Goal: Communication & Community: Answer question/provide support

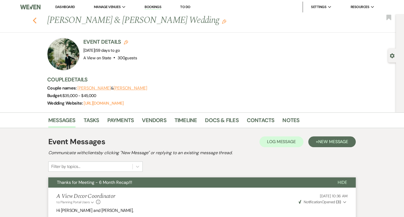
click at [34, 17] on button "Previous" at bounding box center [35, 20] width 4 height 8
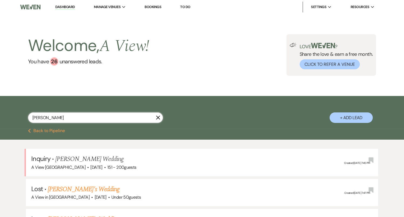
click at [77, 119] on input "amy tran" at bounding box center [95, 117] width 135 height 11
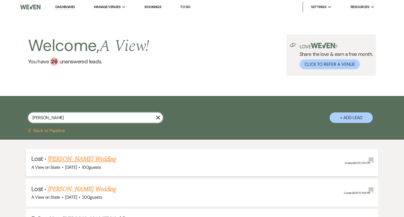
scroll to position [151, 0]
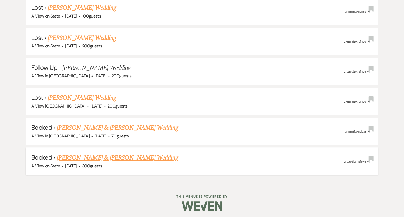
type input "kathleen"
click at [103, 158] on link "[PERSON_NAME] & [PERSON_NAME] Wedding" at bounding box center [117, 158] width 121 height 10
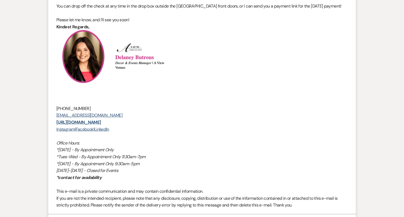
scroll to position [1275, 0]
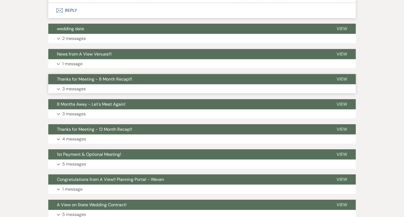
click at [129, 84] on button "Thanks for Meeting - 8 Month Recap!!!" at bounding box center [188, 79] width 280 height 10
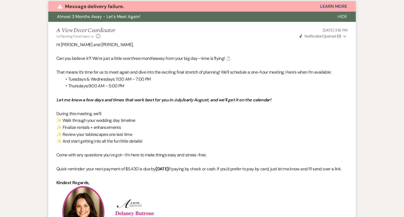
scroll to position [69, 0]
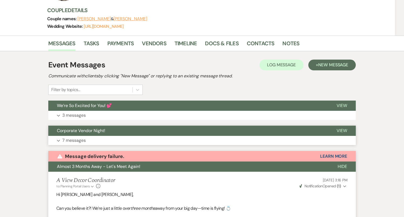
click at [135, 128] on button "Corporate Vendor Night!" at bounding box center [188, 131] width 280 height 10
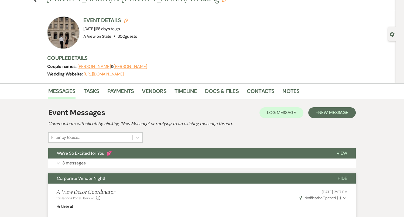
scroll to position [0, 0]
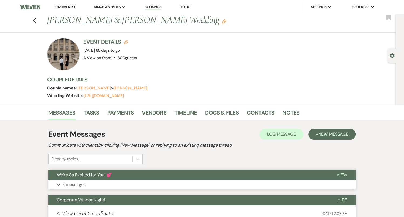
click at [119, 181] on button "Expand 3 messages" at bounding box center [202, 184] width 308 height 9
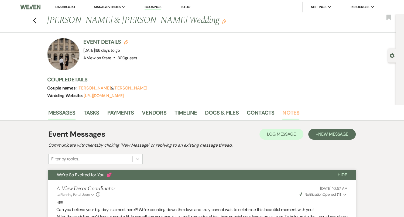
click at [285, 111] on link "Notes" at bounding box center [290, 114] width 17 height 12
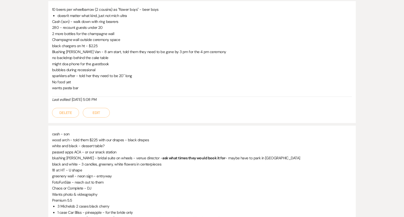
scroll to position [150, 0]
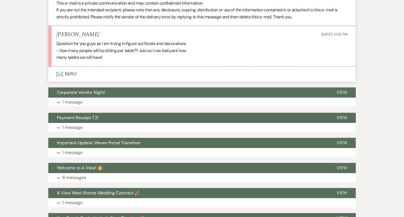
scroll to position [2152, 0]
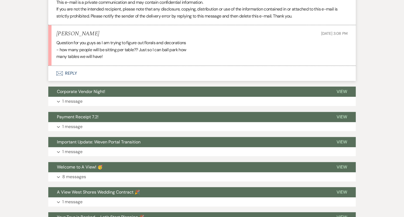
click at [121, 66] on button "Envelope Reply" at bounding box center [202, 73] width 308 height 15
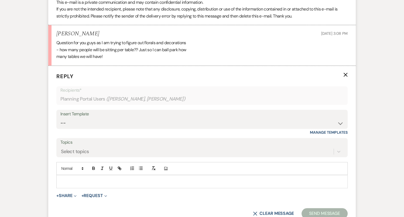
click at [150, 179] on p at bounding box center [202, 182] width 283 height 6
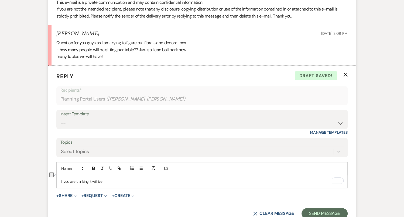
drag, startPoint x: 110, startPoint y: 166, endPoint x: 54, endPoint y: 166, distance: 55.6
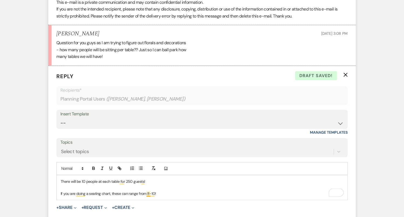
click at [148, 191] on p "If you are doing a seating chart, these can range from 8-10!" at bounding box center [202, 194] width 283 height 6
click at [177, 191] on p "If you are doing a seating chart, these can range from 6-10!" at bounding box center [202, 194] width 283 height 6
click at [149, 191] on p "If you are doing a seating chart, these can range from 6-10!" at bounding box center [202, 194] width 283 height 6
click at [171, 191] on p "If you are doing a seating chart, these can range from 8-10!" at bounding box center [202, 194] width 283 height 6
click at [156, 175] on div "There will be 10 people at each table for 250 guests! If you are doing a seatin…" at bounding box center [202, 187] width 291 height 25
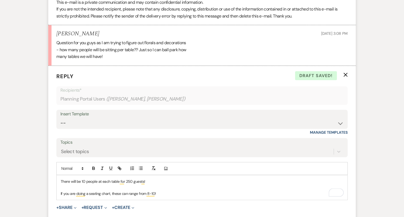
click at [155, 179] on p "There will be 10 people at each table for 250 guests!" at bounding box center [202, 182] width 283 height 6
click at [172, 191] on p "If you are doing a seating chart, these can range from 8-10!" at bounding box center [202, 194] width 283 height 6
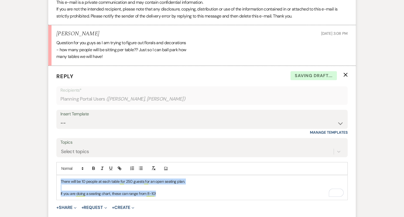
drag, startPoint x: 172, startPoint y: 178, endPoint x: 44, endPoint y: 155, distance: 130.3
copy div "There will be 10 people at each table for 250 guests for an open seating plan. …"
click at [105, 118] on select "-- Tour Confirmation Contract (Pre-Booked Leads) Out of office Inquiry Email Al…" at bounding box center [201, 123] width 283 height 11
select select "4160"
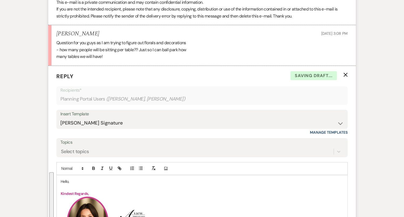
click at [66, 179] on p "Hello," at bounding box center [202, 182] width 283 height 6
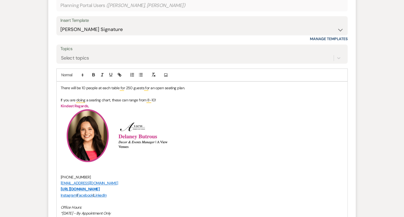
scroll to position [2246, 0]
click at [59, 81] on div "There will be 10 people at each table for 250 guests for an open seating plan. …" at bounding box center [202, 174] width 291 height 186
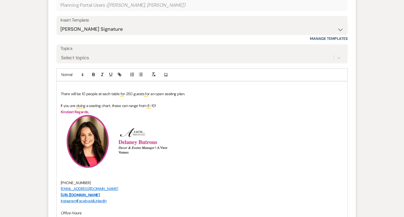
click at [81, 85] on p "To enrich screen reader interactions, please activate Accessibility in Grammarl…" at bounding box center [202, 88] width 283 height 6
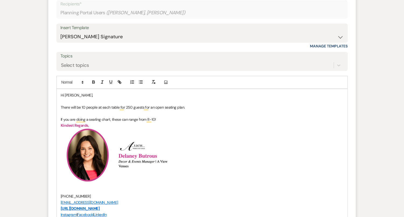
scroll to position [2237, 0]
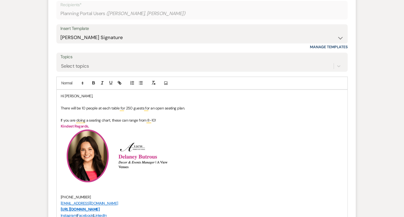
click at [69, 93] on p "Hi Kaitlin," at bounding box center [202, 96] width 283 height 6
click at [104, 93] on p "Hi Katlin," at bounding box center [202, 96] width 283 height 6
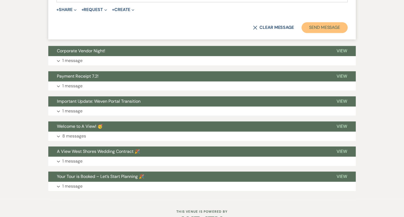
click at [321, 22] on button "Send Message" at bounding box center [325, 27] width 46 height 11
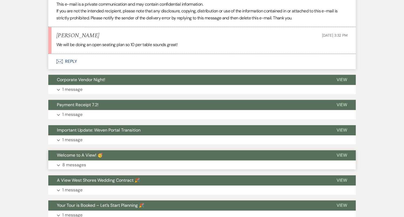
scroll to position [2428, 0]
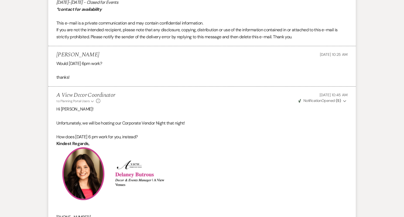
scroll to position [555, 0]
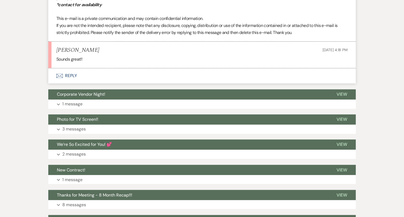
click at [72, 81] on button "Envelope Reply" at bounding box center [202, 75] width 308 height 15
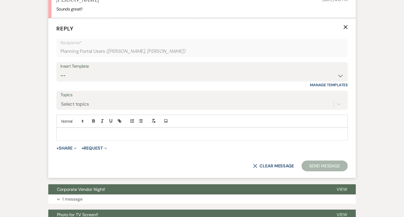
scroll to position [799, 0]
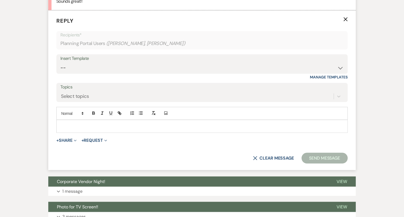
click at [85, 129] on p at bounding box center [202, 126] width 283 height 6
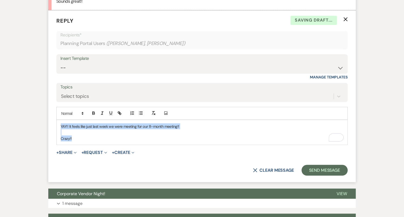
copy div "YAY!! It feels like just last week we were meeting for our 8-month meeting!! Cr…"
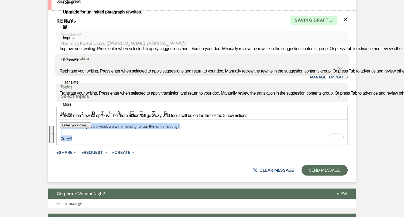
click at [258, 70] on select "-- Tour Confirmation Contract (Pre-Booked Leads) Out of office Inquiry Email Al…" at bounding box center [201, 68] width 283 height 11
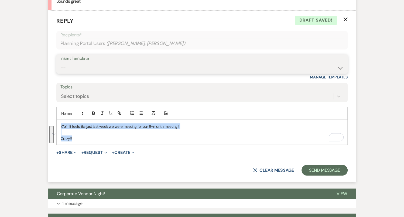
select select "4160"
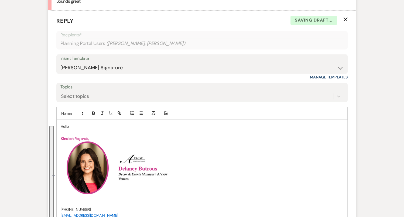
click at [62, 129] on p "Hello," at bounding box center [202, 126] width 283 height 6
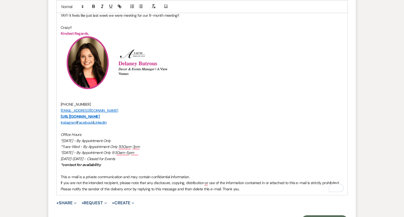
scroll to position [953, 0]
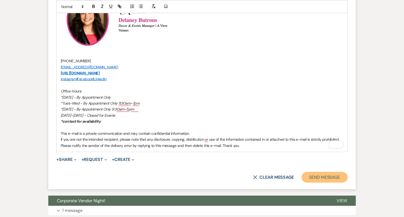
click at [315, 183] on button "Send Message" at bounding box center [325, 177] width 46 height 11
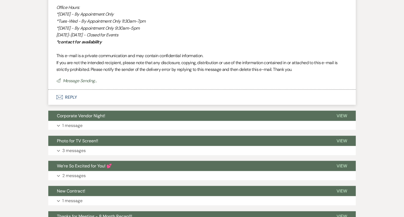
scroll to position [1186, 0]
